Goal: Understand process/instructions

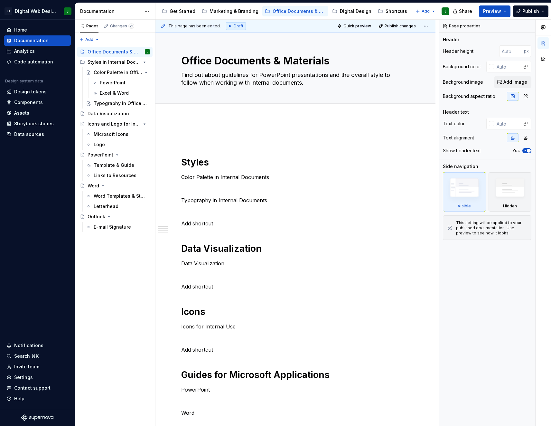
click at [498, 3] on div "Share Preview Publish" at bounding box center [502, 11] width 96 height 16
click at [498, 12] on span "Preview" at bounding box center [492, 11] width 18 height 6
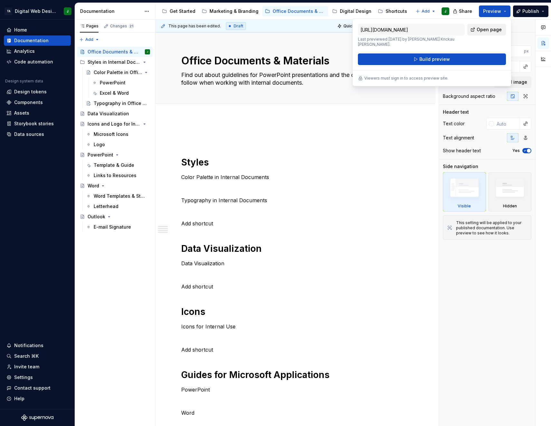
drag, startPoint x: 498, startPoint y: 12, endPoint x: 482, endPoint y: 30, distance: 24.8
click at [482, 30] on span "Open page" at bounding box center [488, 29] width 25 height 6
type textarea "*"
